Goal: Task Accomplishment & Management: Manage account settings

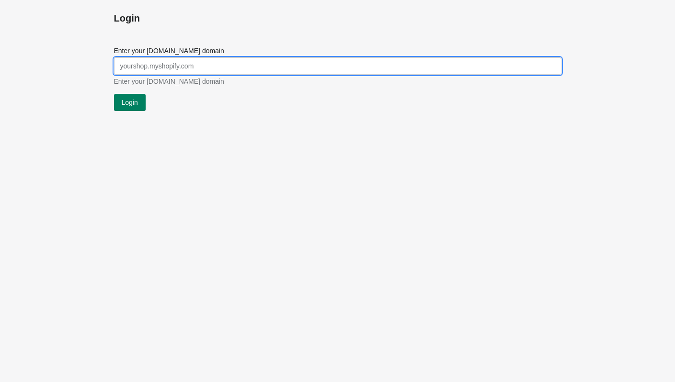
click at [216, 69] on input "Enter your [DOMAIN_NAME] domain" at bounding box center [337, 65] width 447 height 17
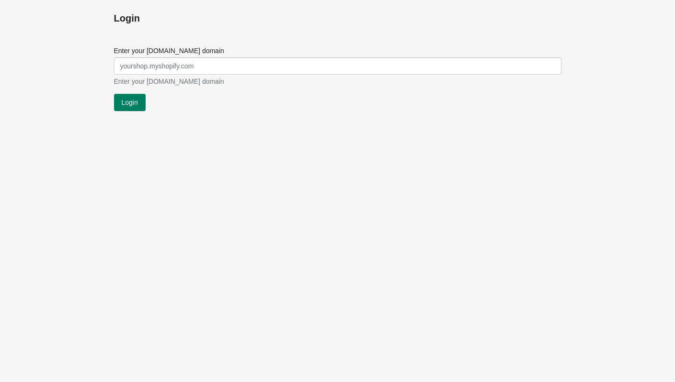
click at [271, 110] on div "Login" at bounding box center [337, 102] width 447 height 17
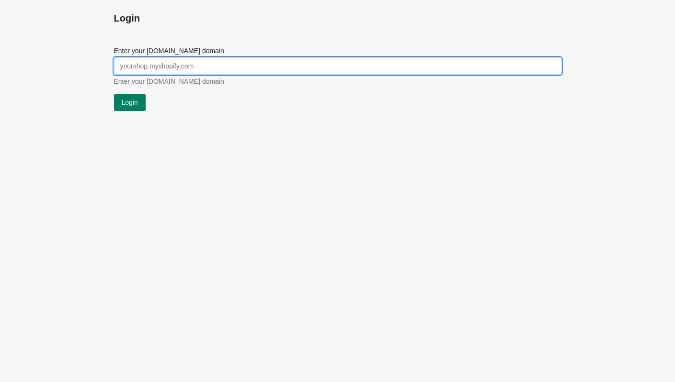
click at [187, 70] on input "Enter your [DOMAIN_NAME] domain" at bounding box center [337, 65] width 447 height 17
click at [210, 69] on input "Enter your [DOMAIN_NAME] domain" at bounding box center [337, 65] width 447 height 17
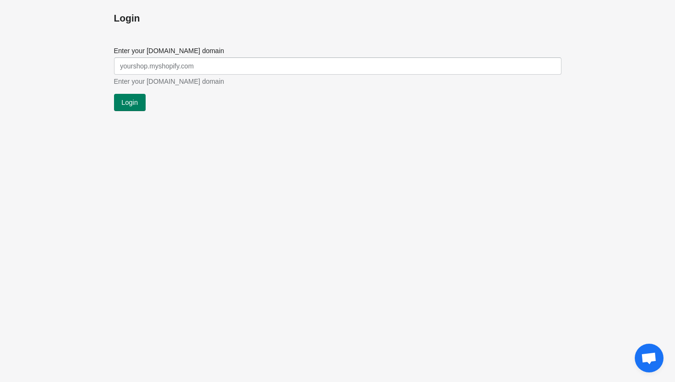
click at [240, 107] on div "Login" at bounding box center [337, 102] width 447 height 17
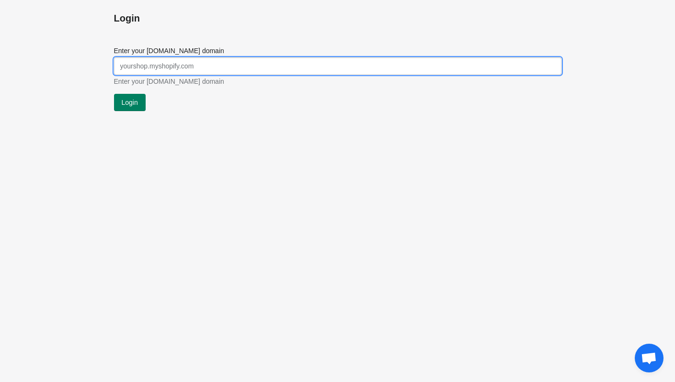
click at [219, 66] on input "Enter your [DOMAIN_NAME] domain" at bounding box center [337, 65] width 447 height 17
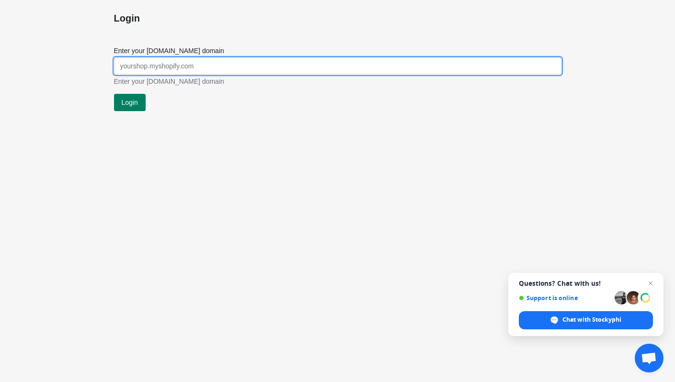
click at [219, 66] on input "Enter your [DOMAIN_NAME] domain" at bounding box center [337, 65] width 447 height 17
click at [265, 110] on div "Login" at bounding box center [337, 102] width 447 height 17
click at [159, 68] on input "Enter your [DOMAIN_NAME] domain" at bounding box center [337, 65] width 447 height 17
click at [178, 63] on input "Enter your [DOMAIN_NAME] domain" at bounding box center [337, 65] width 447 height 17
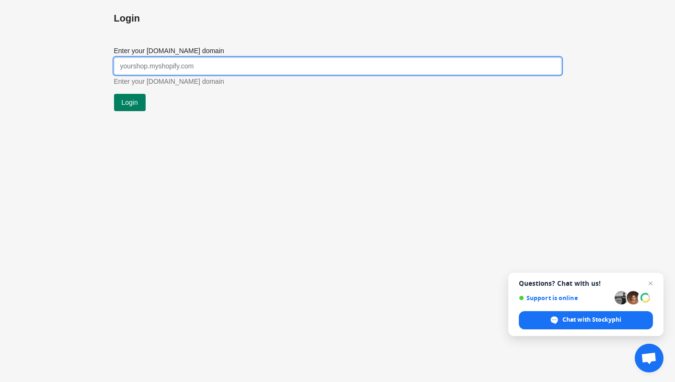
click at [178, 63] on input "Enter your [DOMAIN_NAME] domain" at bounding box center [337, 65] width 447 height 17
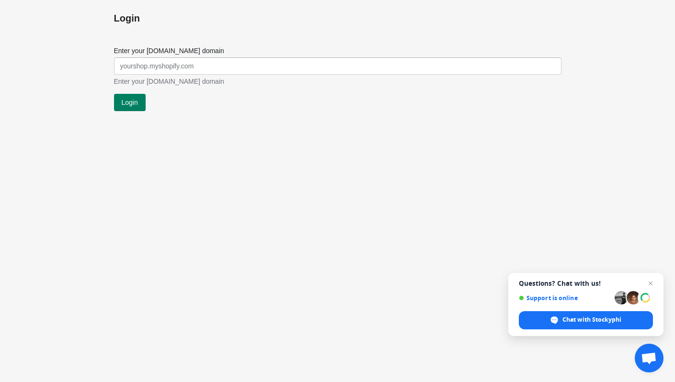
click at [187, 51] on label "Enter your [DOMAIN_NAME] domain" at bounding box center [169, 51] width 110 height 10
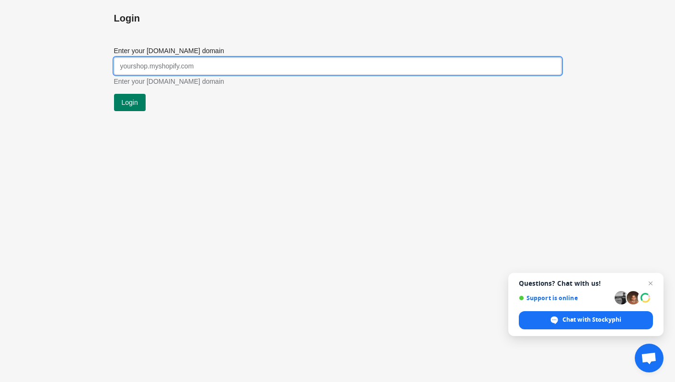
click at [187, 57] on input "Enter your [DOMAIN_NAME] domain" at bounding box center [337, 65] width 447 height 17
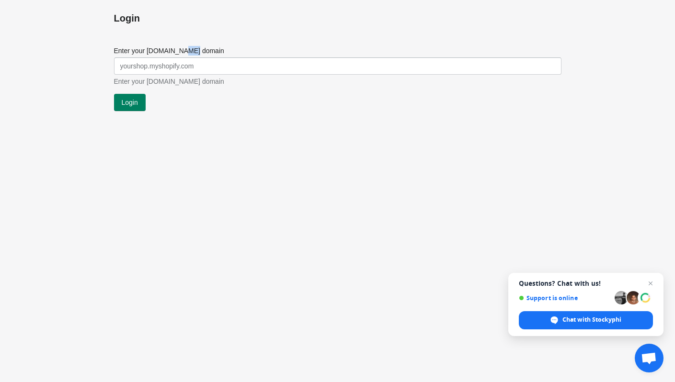
click at [187, 51] on label "Enter your [DOMAIN_NAME] domain" at bounding box center [169, 51] width 110 height 10
click at [187, 57] on input "Enter your [DOMAIN_NAME] domain" at bounding box center [337, 65] width 447 height 17
click at [187, 51] on label "Enter your [DOMAIN_NAME] domain" at bounding box center [169, 51] width 110 height 10
click at [187, 57] on input "Enter your [DOMAIN_NAME] domain" at bounding box center [337, 65] width 447 height 17
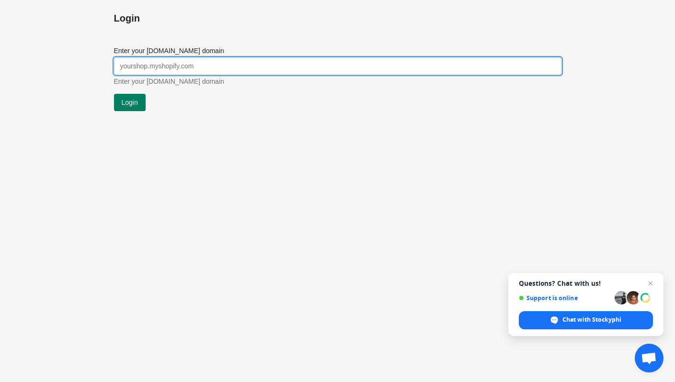
click at [168, 69] on input "Enter your [DOMAIN_NAME] domain" at bounding box center [337, 65] width 447 height 17
click at [179, 67] on input "Enter your [DOMAIN_NAME] domain" at bounding box center [337, 65] width 447 height 17
click at [196, 108] on div "Login" at bounding box center [337, 102] width 447 height 17
click at [181, 68] on input "Enter your [DOMAIN_NAME] domain" at bounding box center [337, 65] width 447 height 17
click at [200, 111] on div "Login" at bounding box center [337, 102] width 447 height 17
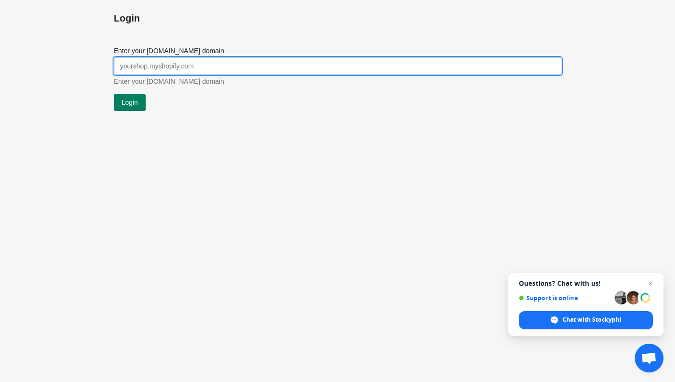
click at [188, 68] on input "Enter your [DOMAIN_NAME] domain" at bounding box center [337, 65] width 447 height 17
click at [192, 68] on input "Enter your [DOMAIN_NAME] domain" at bounding box center [337, 65] width 447 height 17
click at [207, 68] on input "Enter your [DOMAIN_NAME] domain" at bounding box center [337, 65] width 447 height 17
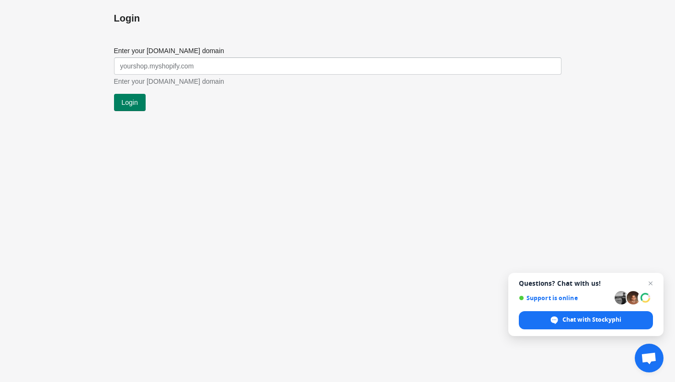
click at [228, 103] on div "Login" at bounding box center [337, 102] width 447 height 17
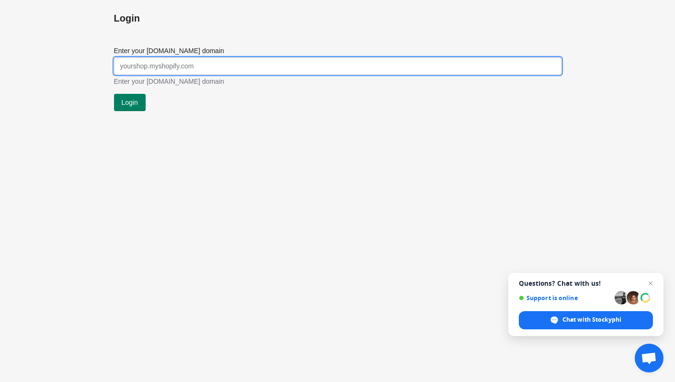
click at [183, 65] on input "Enter your [DOMAIN_NAME] domain" at bounding box center [337, 65] width 447 height 17
